Goal: Information Seeking & Learning: Learn about a topic

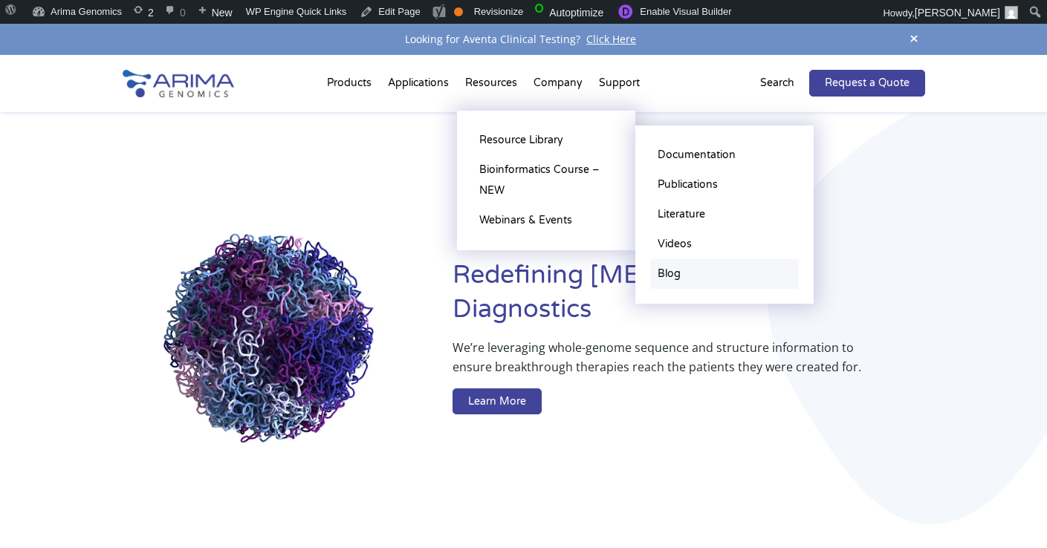
click at [676, 273] on link "Blog" at bounding box center [724, 274] width 149 height 30
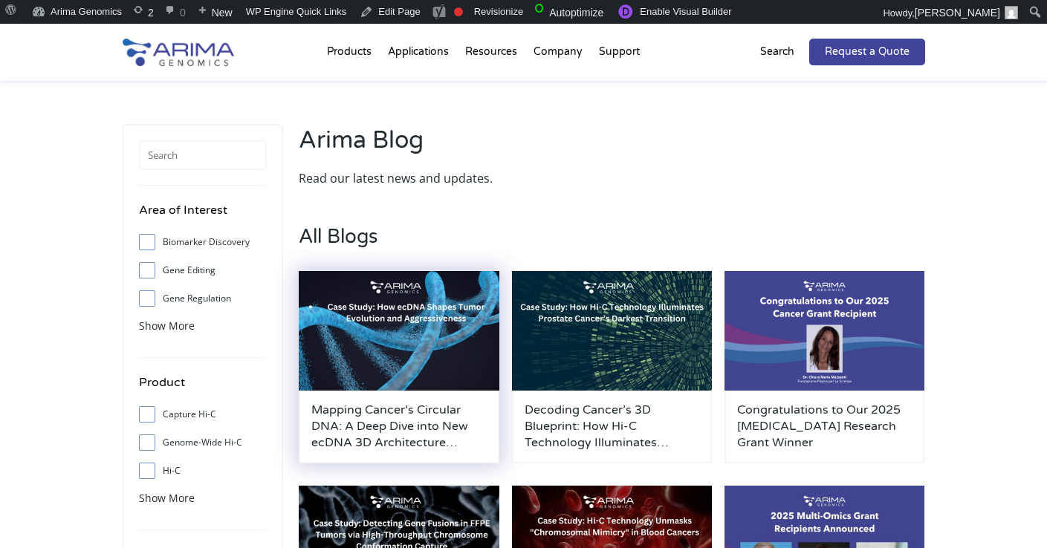
click at [380, 329] on img at bounding box center [399, 331] width 201 height 120
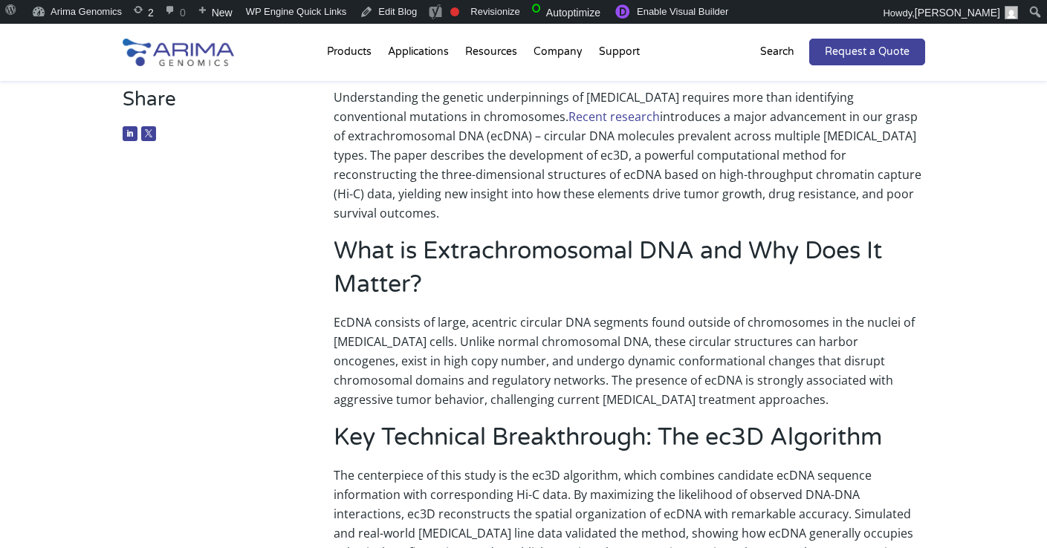
scroll to position [172, 0]
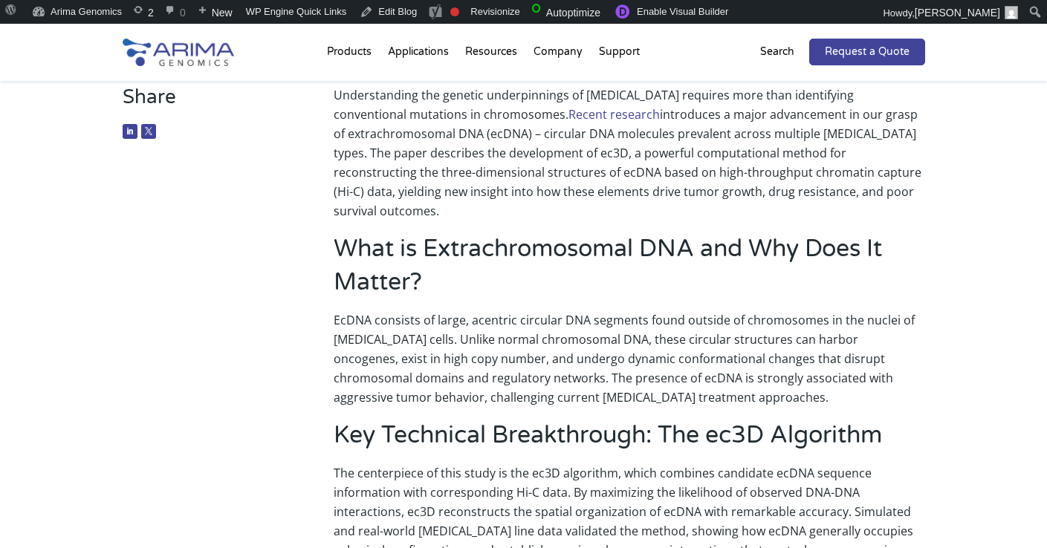
click at [568, 119] on link "Recent research" at bounding box center [613, 114] width 91 height 16
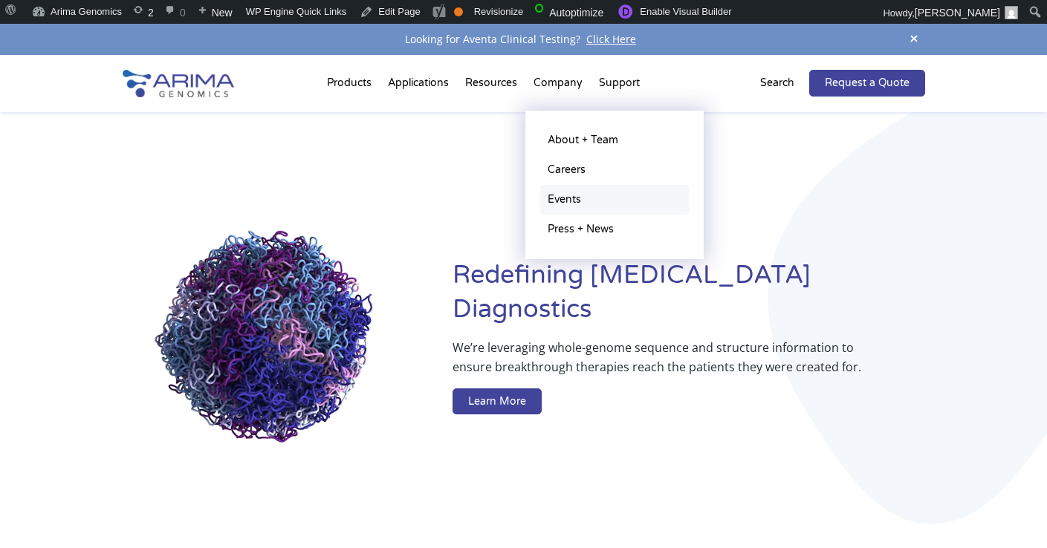
click at [565, 203] on link "Events" at bounding box center [614, 200] width 149 height 30
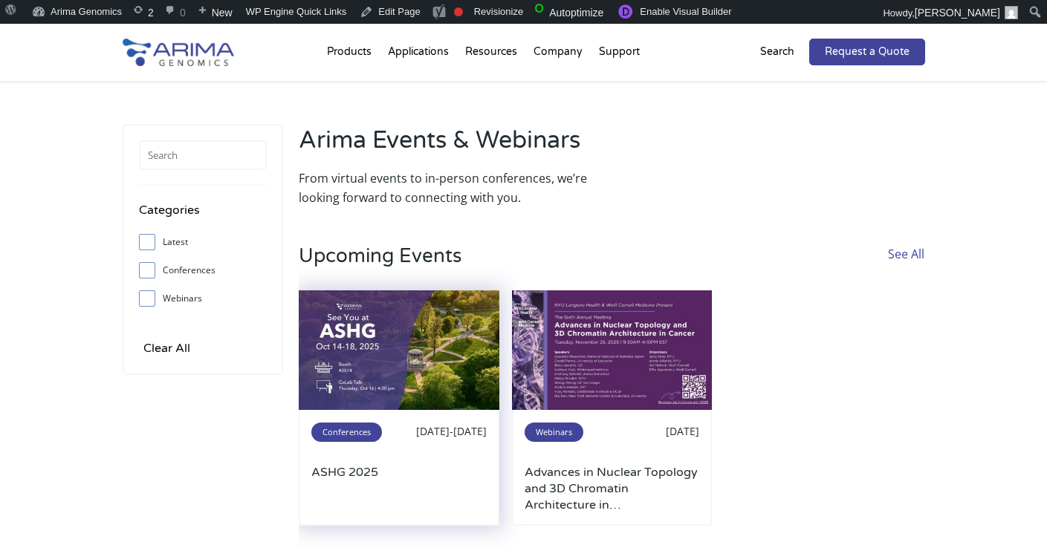
click at [440, 370] on img at bounding box center [399, 350] width 201 height 120
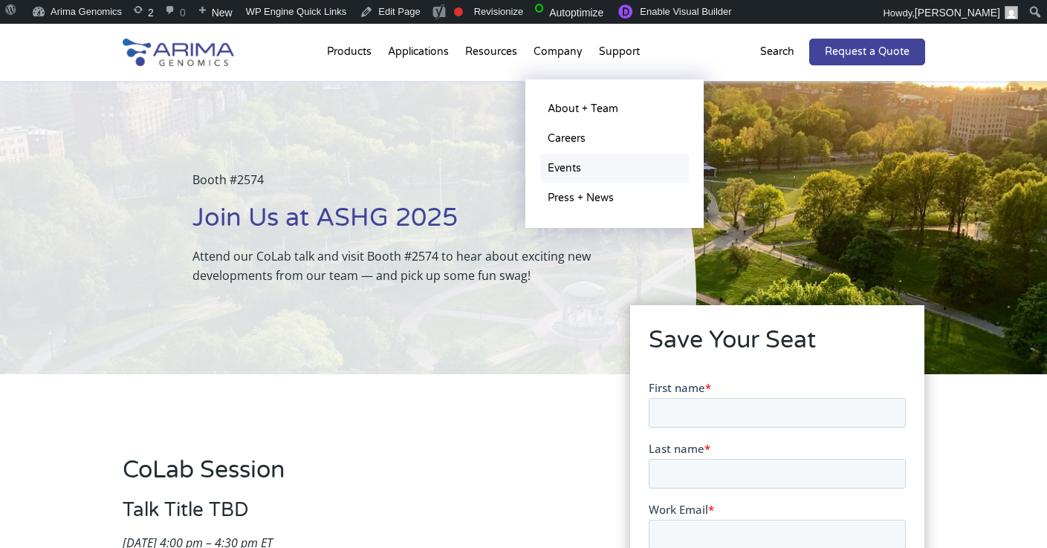
click at [579, 175] on link "Events" at bounding box center [614, 169] width 149 height 30
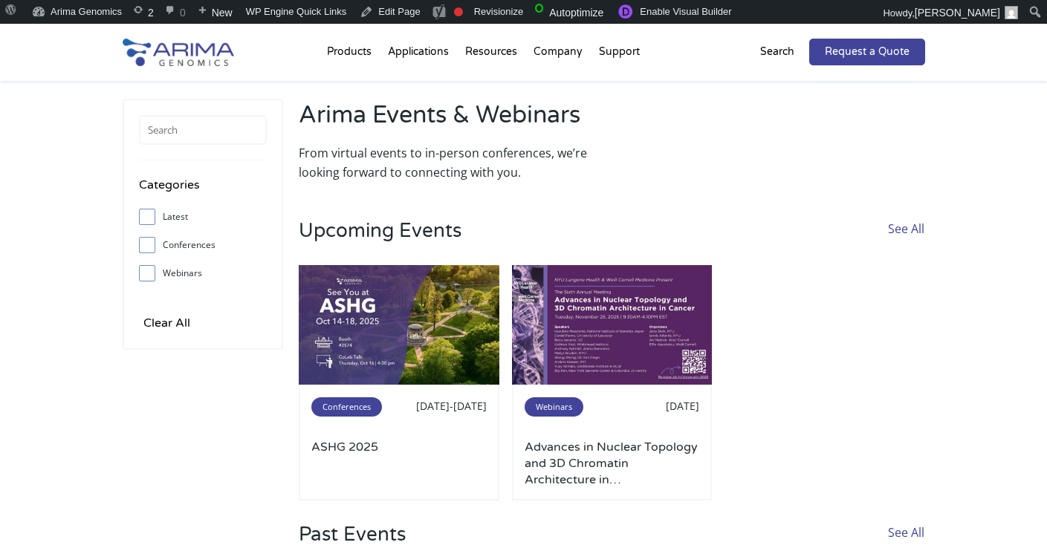
scroll to position [24, 0]
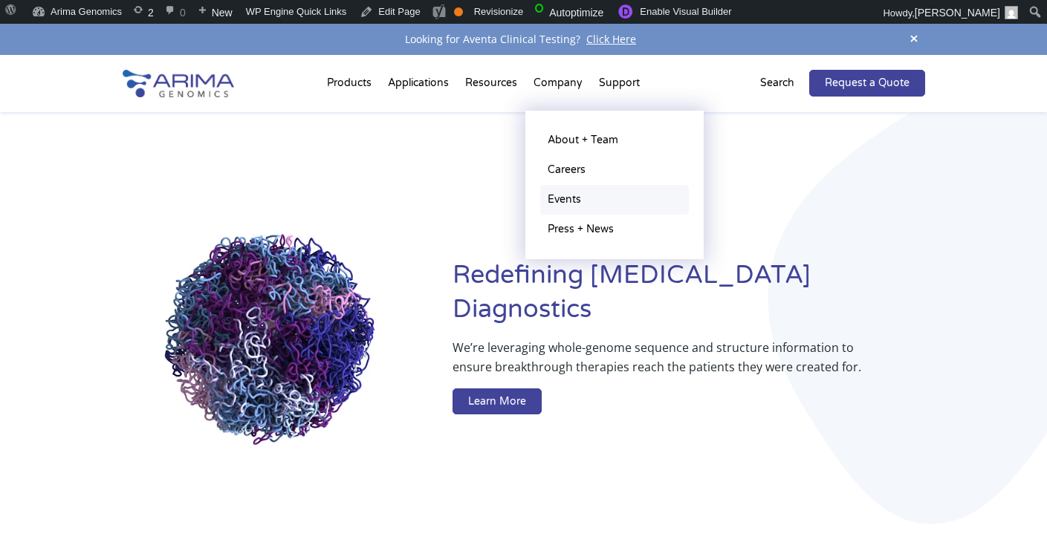
click at [571, 198] on link "Events" at bounding box center [614, 200] width 149 height 30
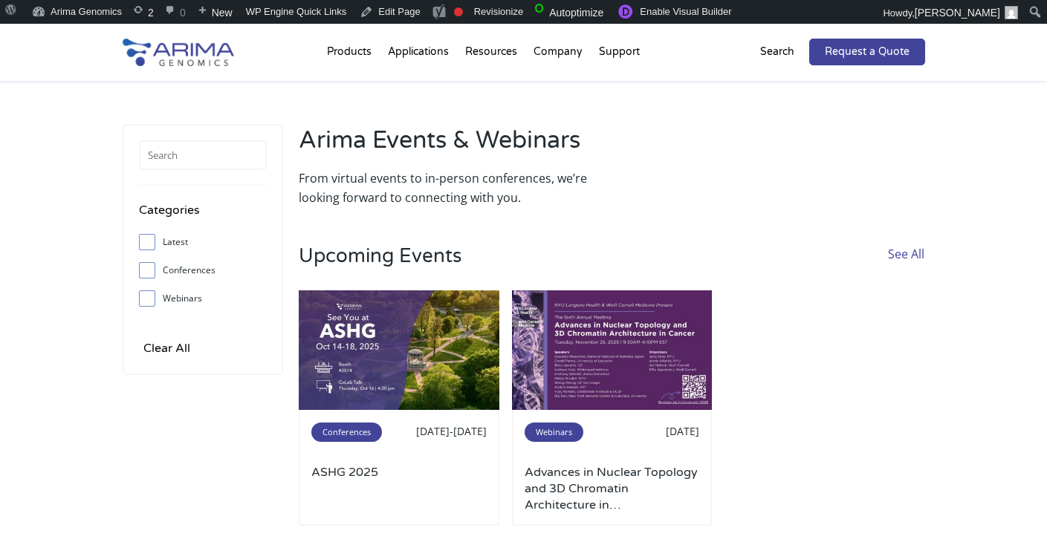
click at [773, 59] on p "Search" at bounding box center [777, 51] width 34 height 19
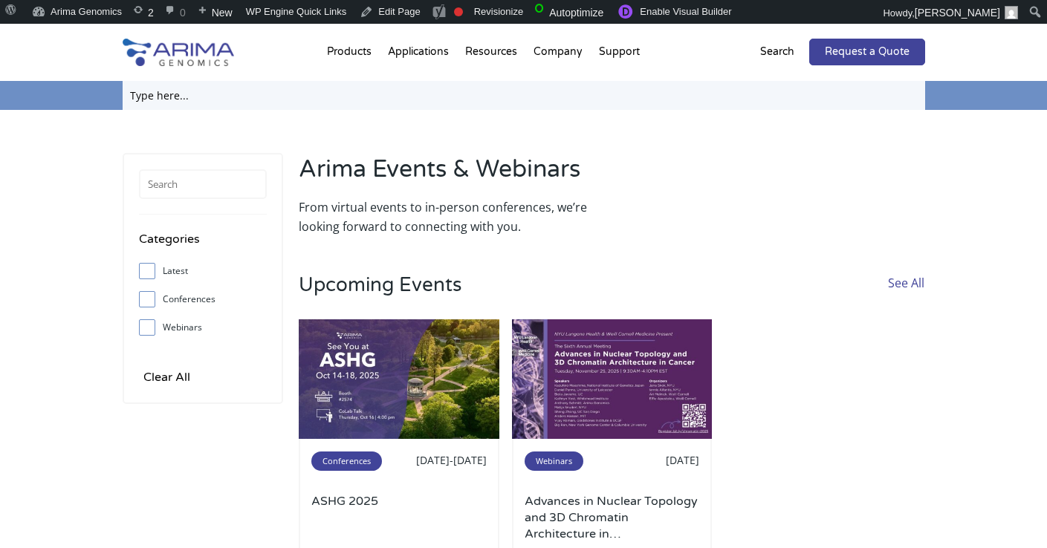
click at [732, 93] on input "text" at bounding box center [524, 95] width 802 height 29
type input "ashg"
click input "Search" at bounding box center [0, 0] width 0 height 0
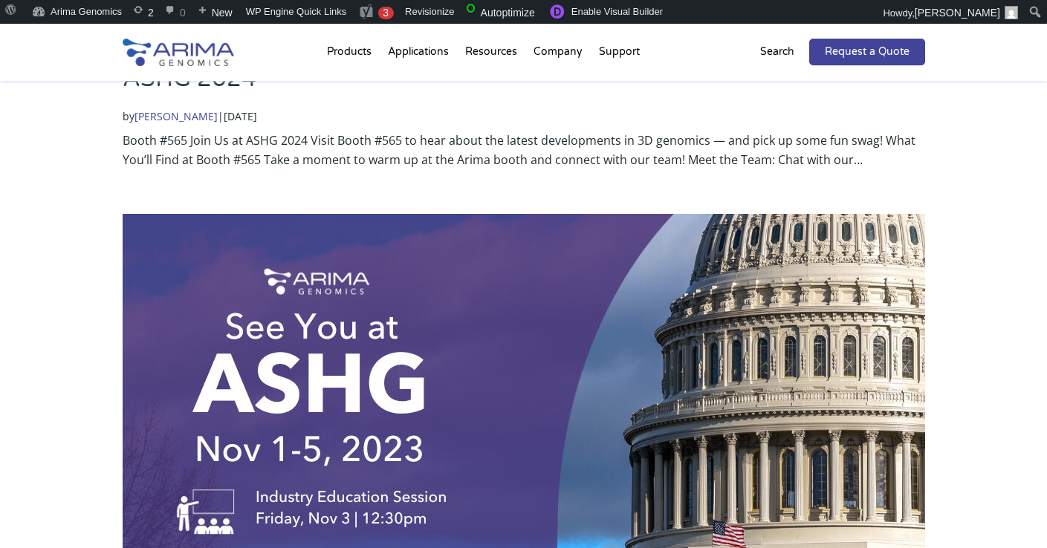
scroll to position [1168, 0]
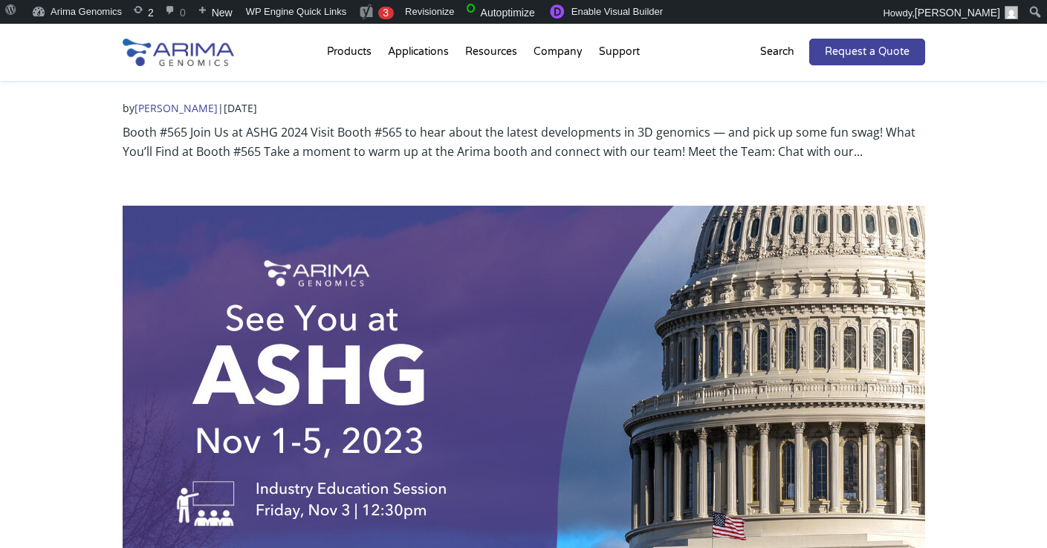
click at [330, 291] on img at bounding box center [524, 456] width 802 height 501
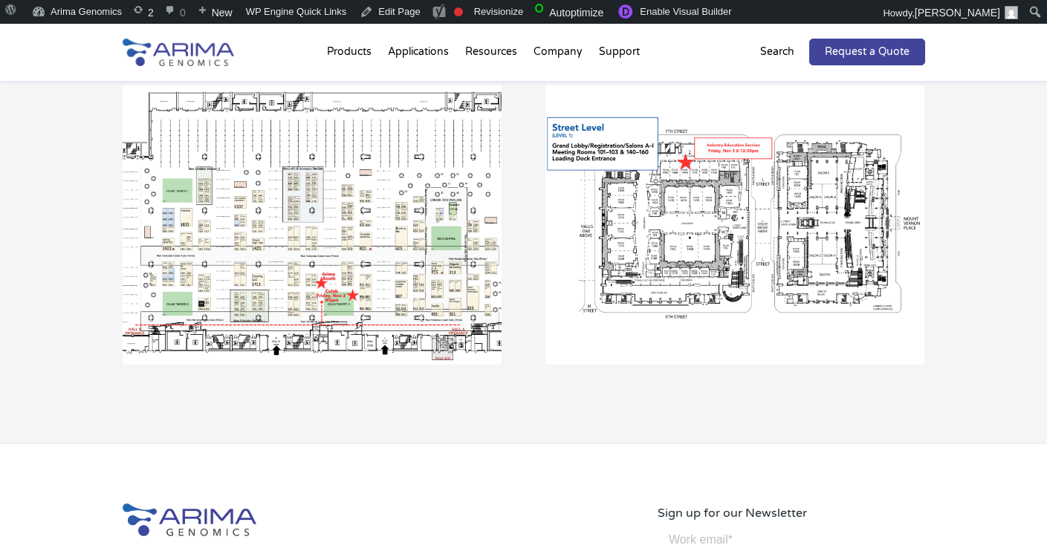
scroll to position [1697, 0]
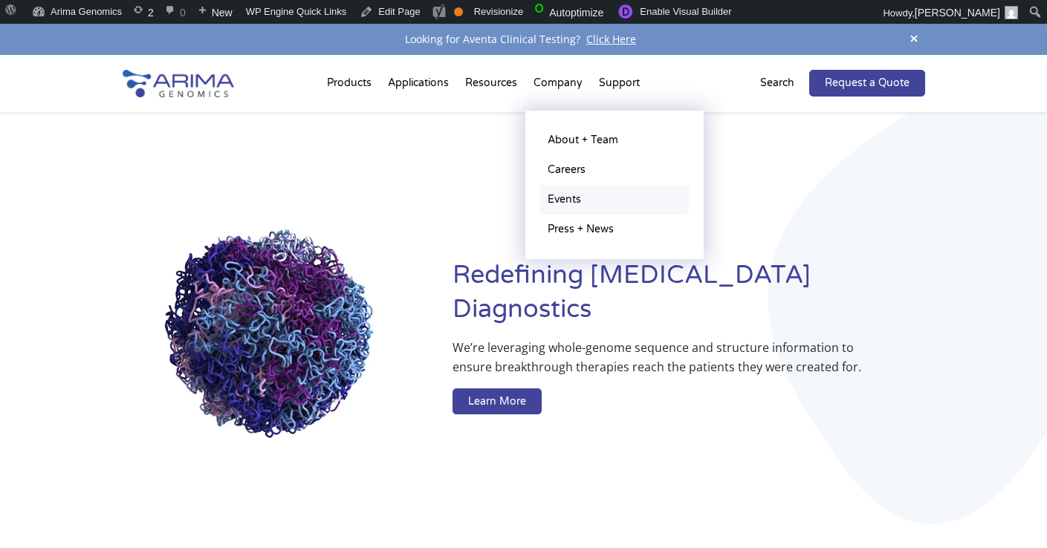
click at [573, 197] on link "Events" at bounding box center [614, 200] width 149 height 30
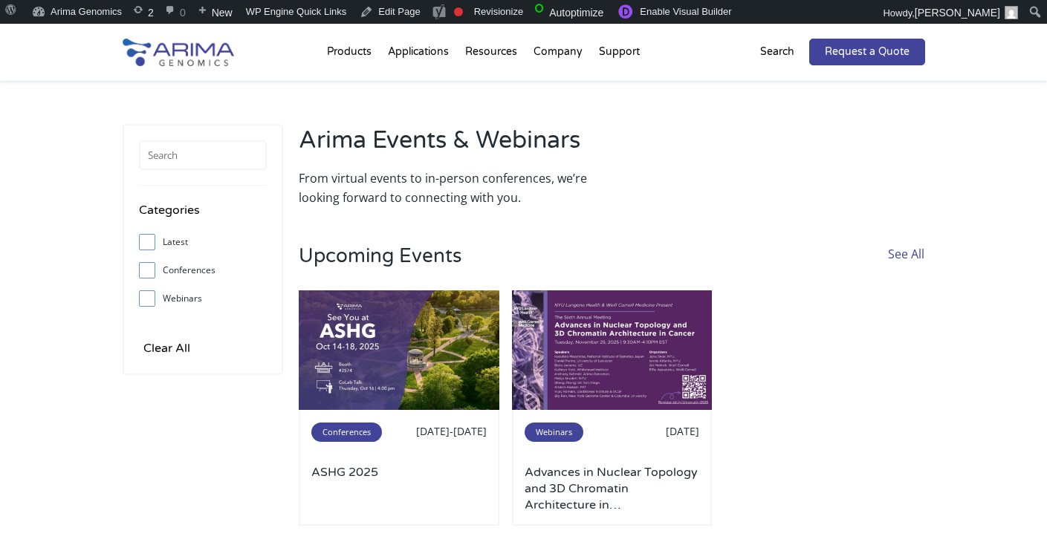
click at [123, 107] on div "Categories Latest Conferences Webinars Clear All Arima Events & Webinars From v…" at bounding box center [524, 485] width 802 height 809
